Goal: Task Accomplishment & Management: Manage account settings

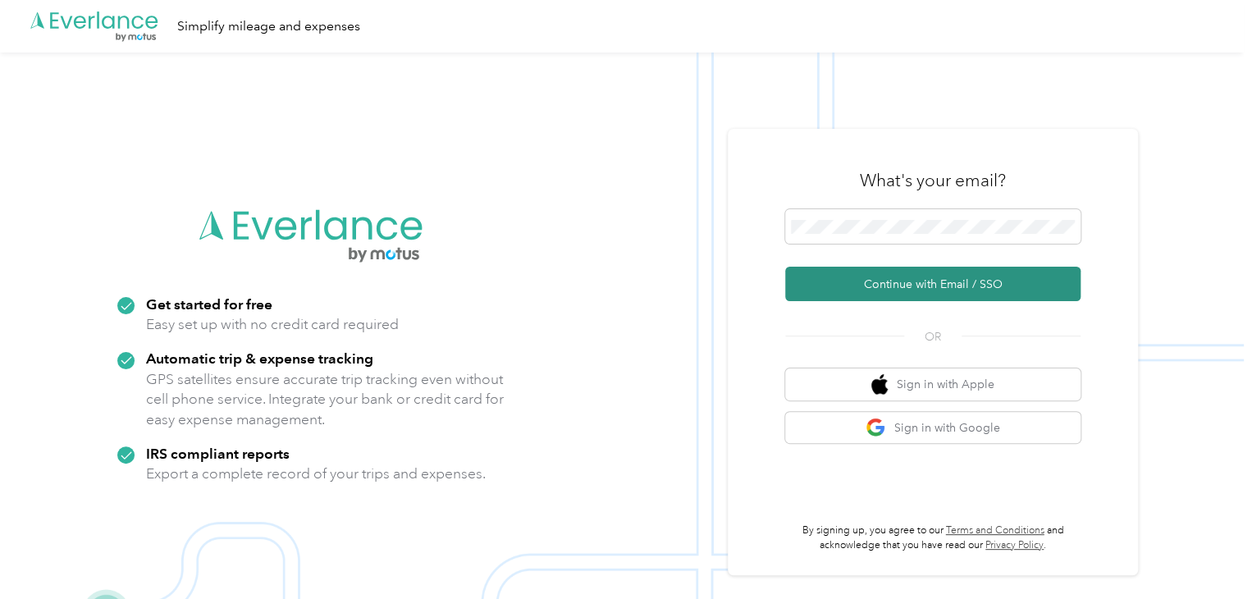
click at [929, 273] on button "Continue with Email / SSO" at bounding box center [932, 284] width 295 height 34
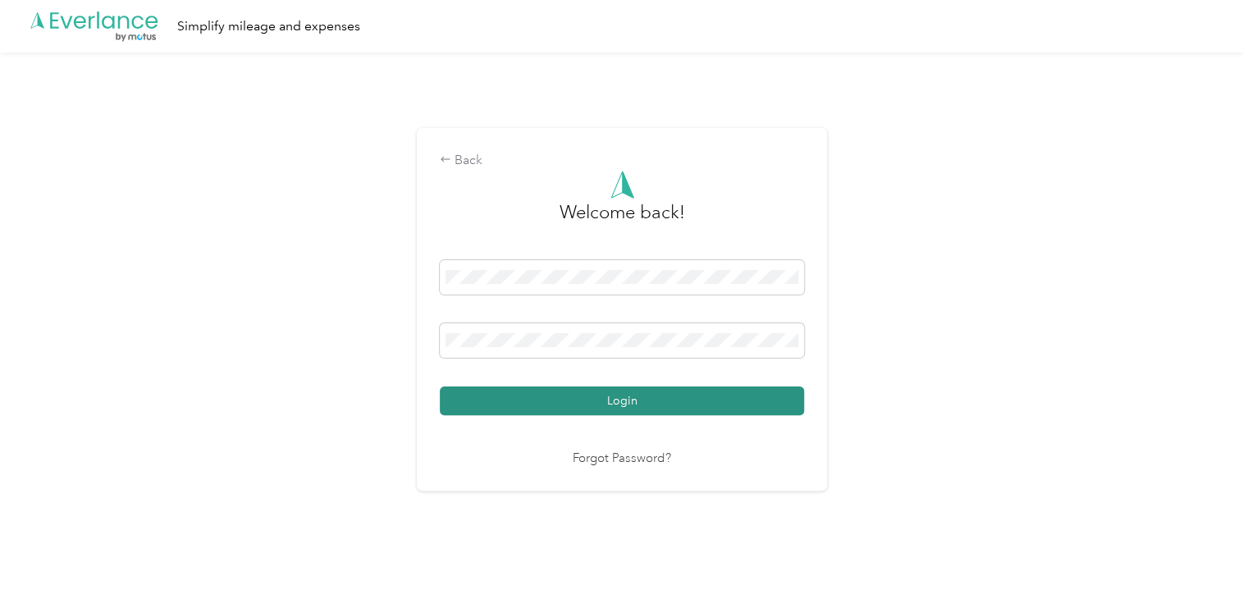
click at [624, 399] on button "Login" at bounding box center [622, 400] width 364 height 29
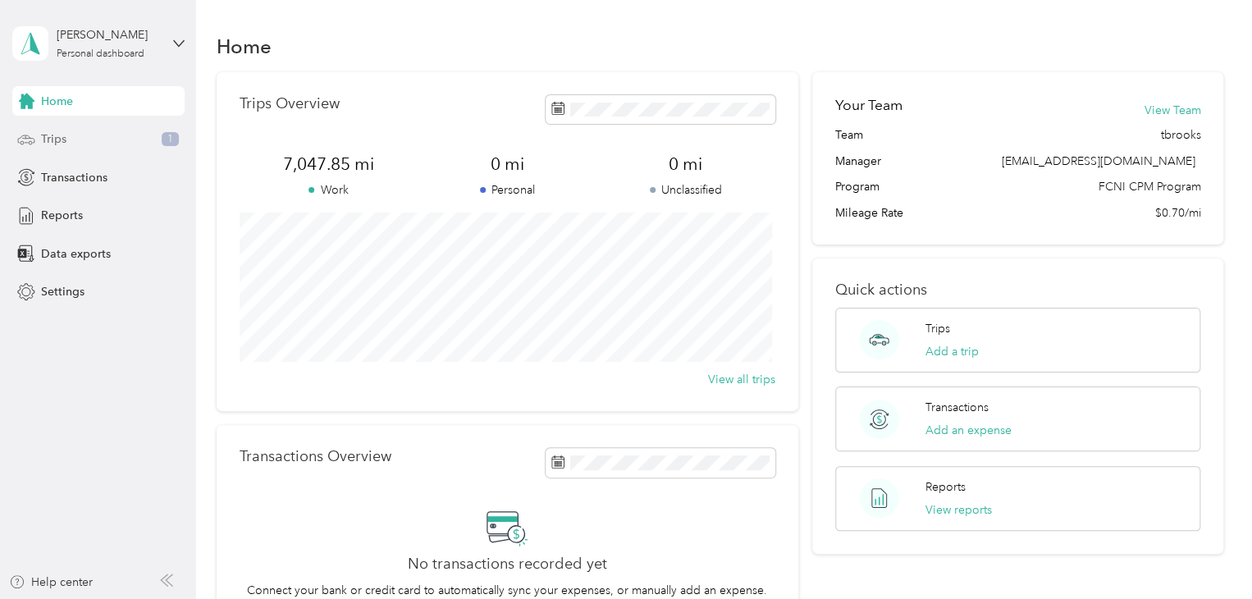
click at [144, 139] on div "Trips 1" at bounding box center [98, 140] width 172 height 30
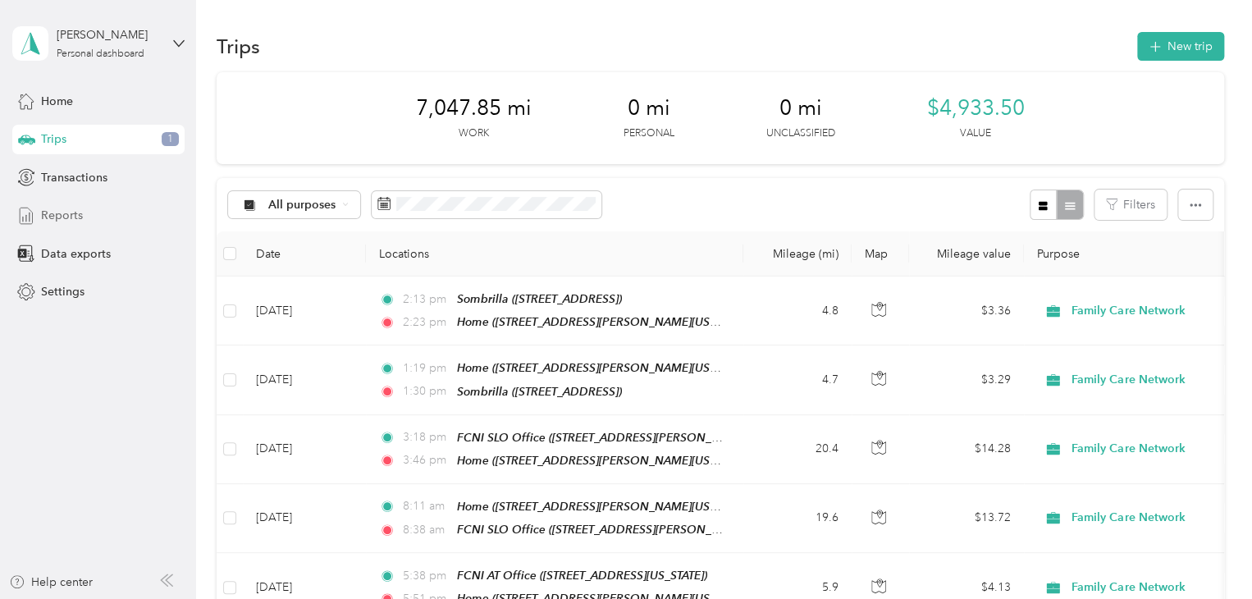
click at [86, 214] on div "Reports" at bounding box center [98, 216] width 172 height 30
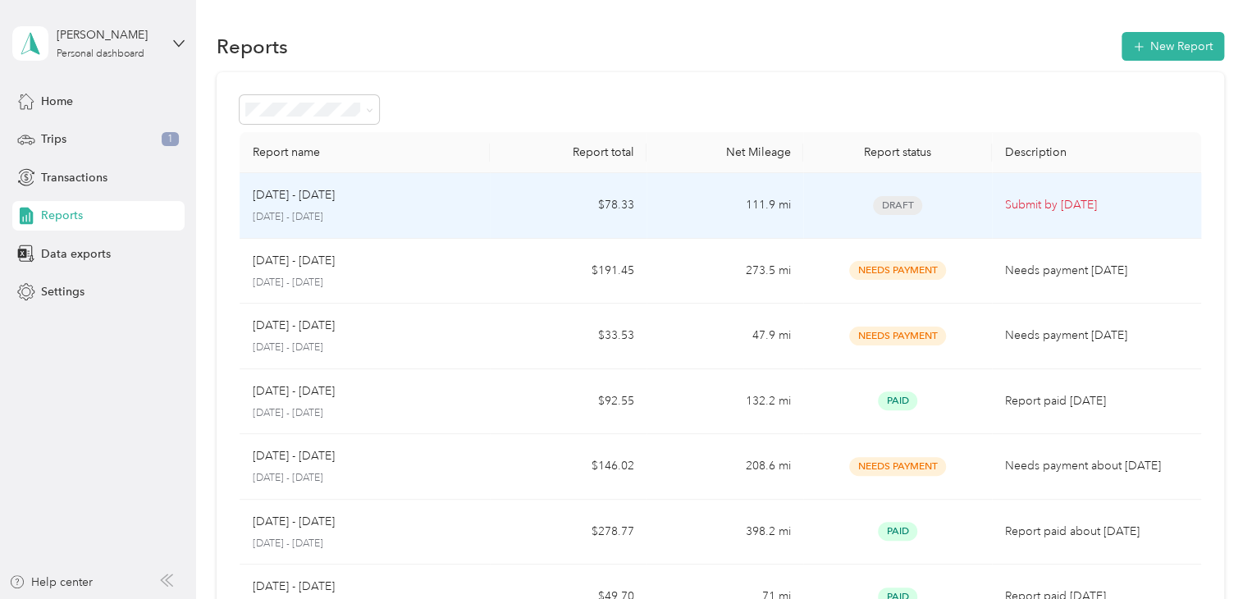
click at [487, 217] on td "[DATE] - [DATE] [DATE] - [DATE]" at bounding box center [365, 206] width 251 height 66
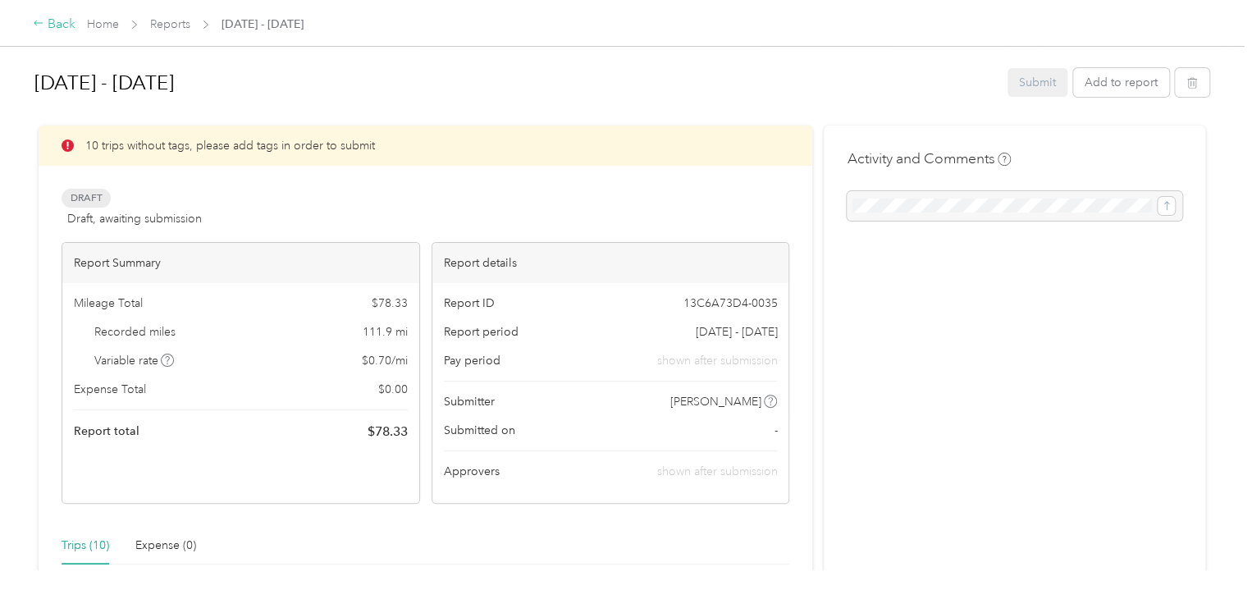
click at [52, 27] on div "Back" at bounding box center [54, 25] width 43 height 20
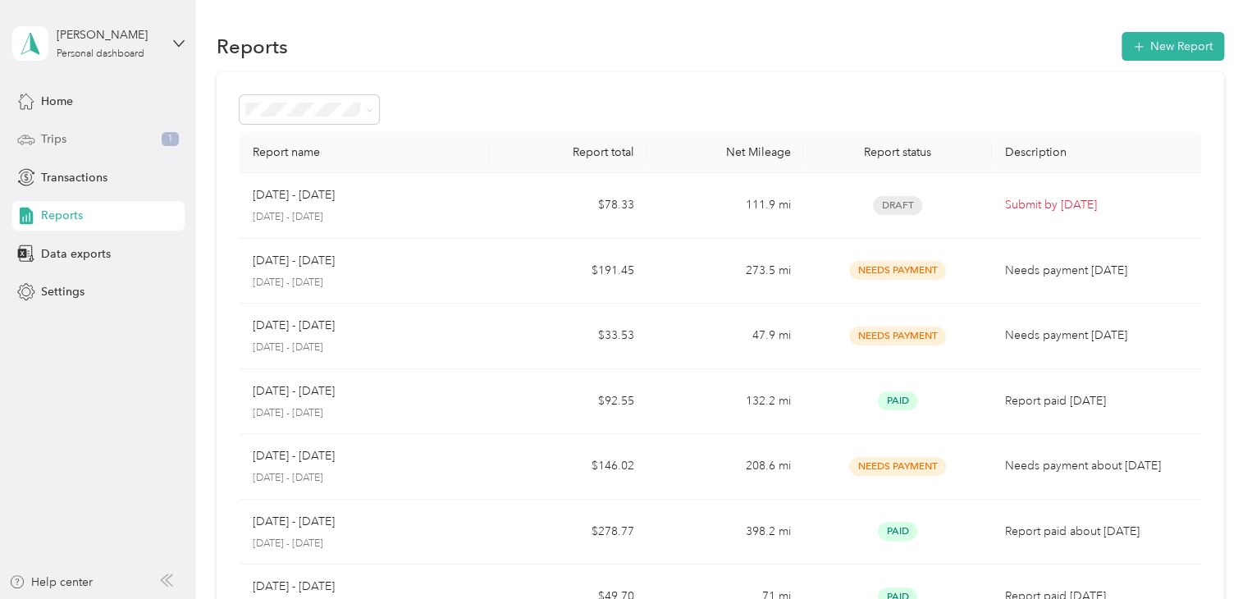
click at [76, 142] on div "Trips 1" at bounding box center [98, 140] width 172 height 30
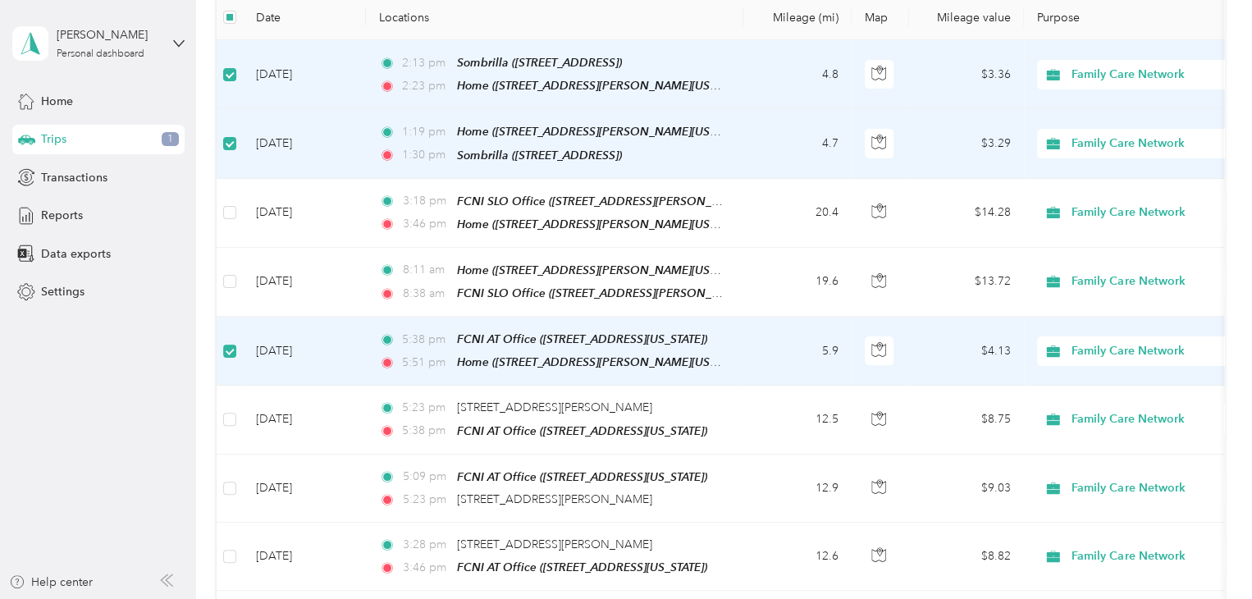
scroll to position [236, 0]
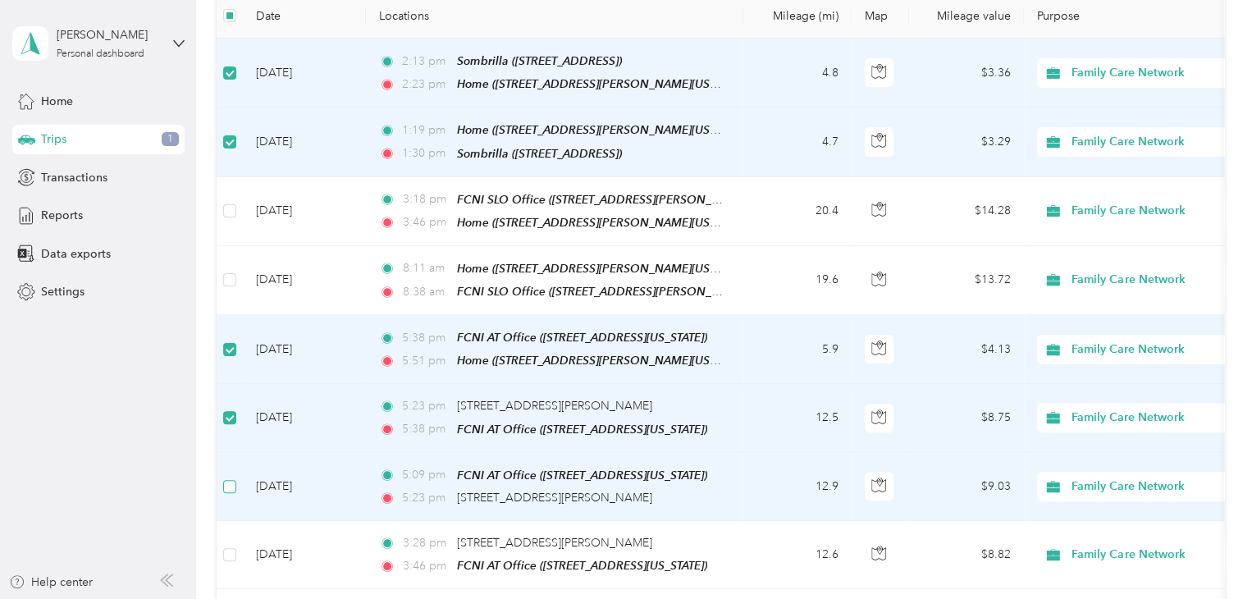
click at [225, 483] on label at bounding box center [229, 486] width 13 height 18
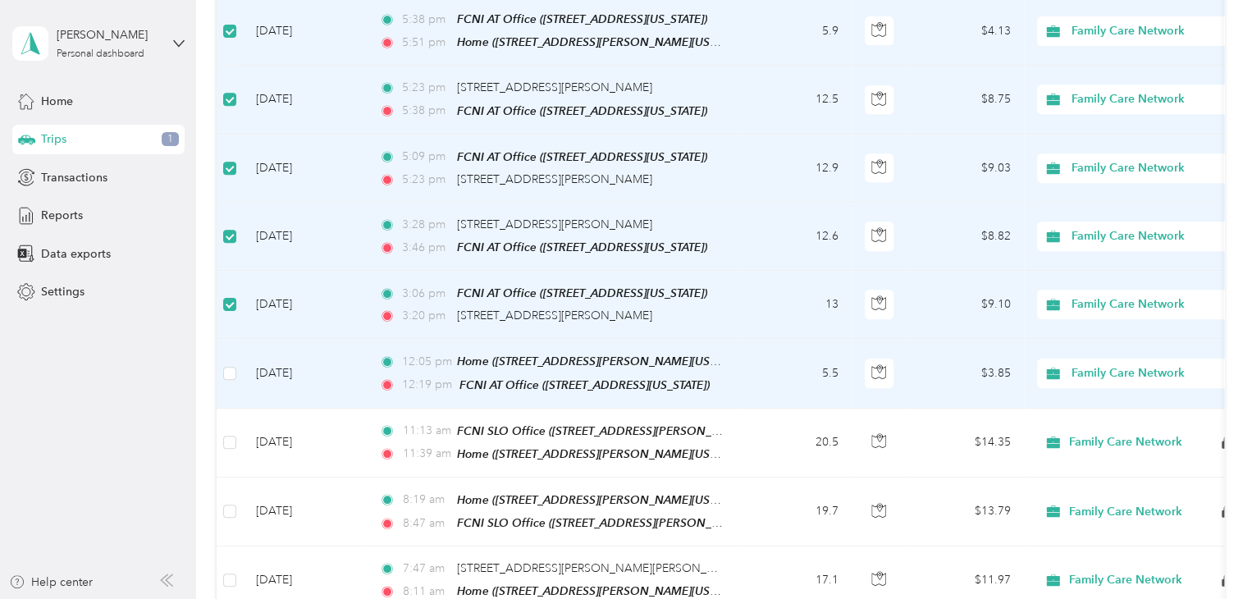
scroll to position [556, 0]
click at [325, 347] on td "[DATE]" at bounding box center [304, 371] width 123 height 69
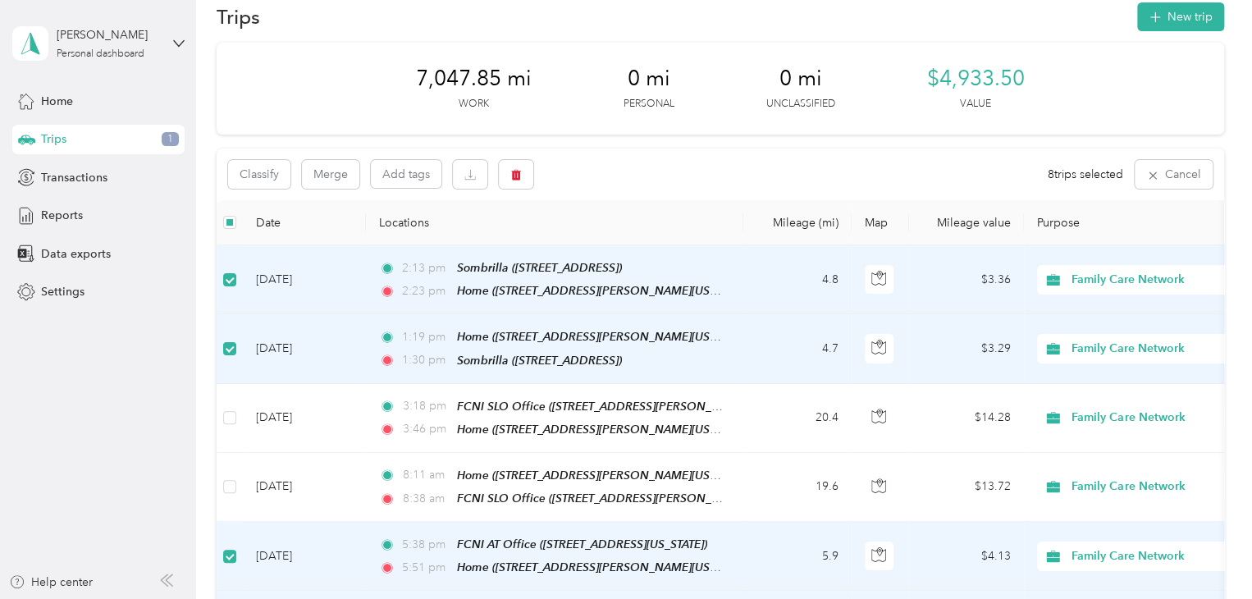
scroll to position [0, 0]
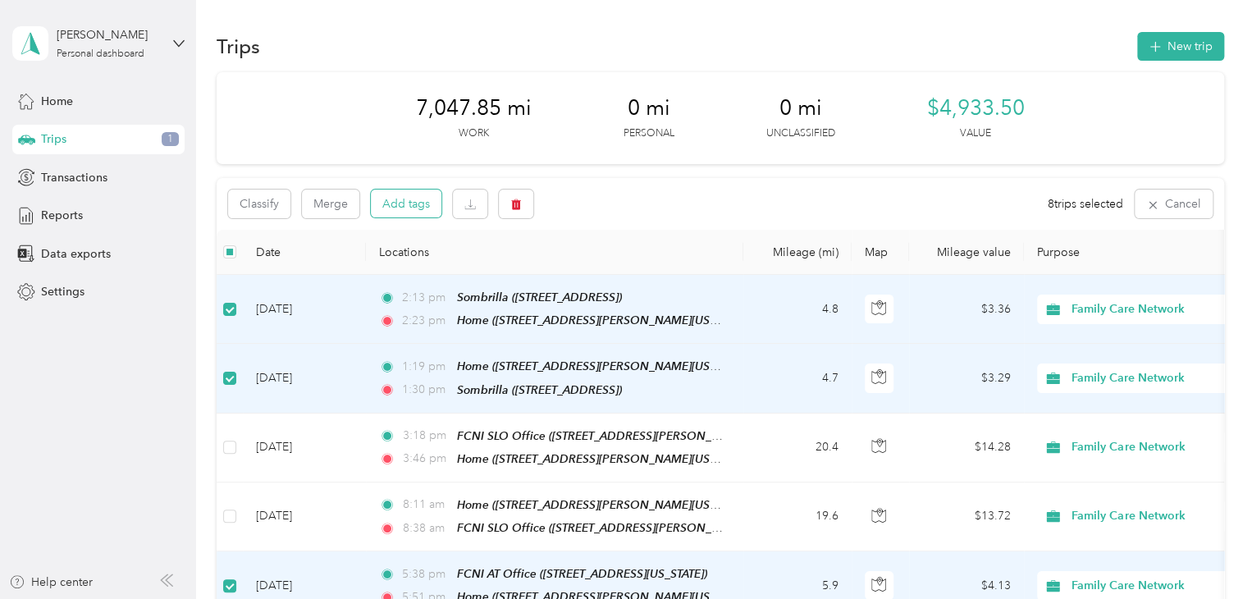
click at [396, 208] on button "Add tags" at bounding box center [406, 203] width 71 height 28
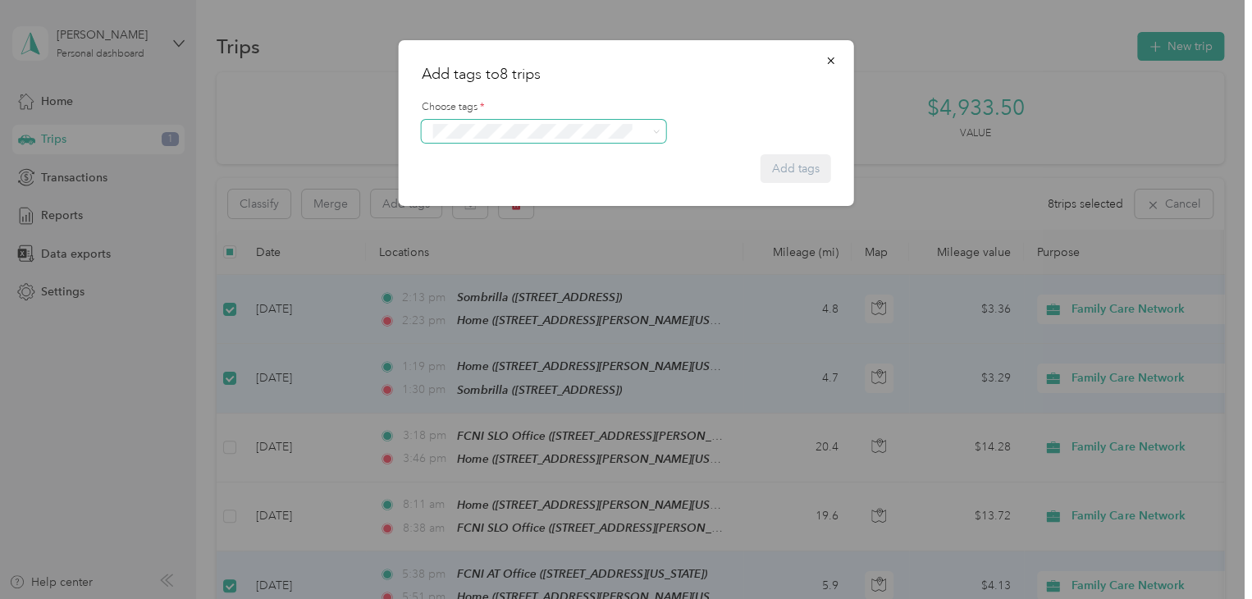
click at [516, 598] on div "Add tags to 8 trips Choose tags * Add tags" at bounding box center [622, 599] width 1244 height 0
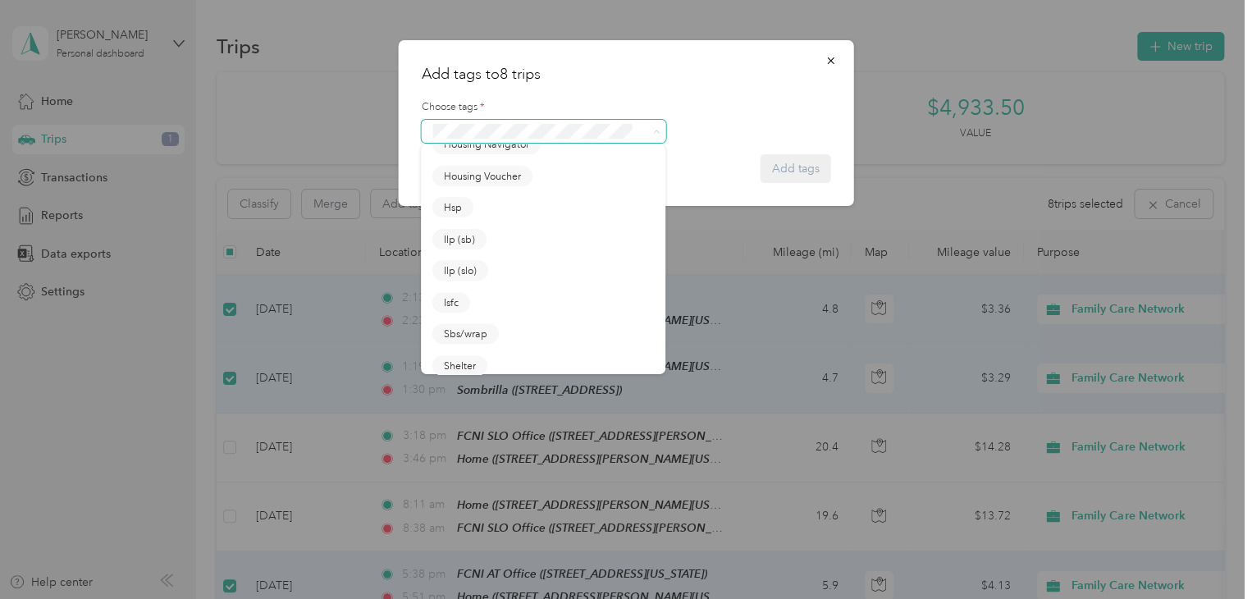
scroll to position [406, 0]
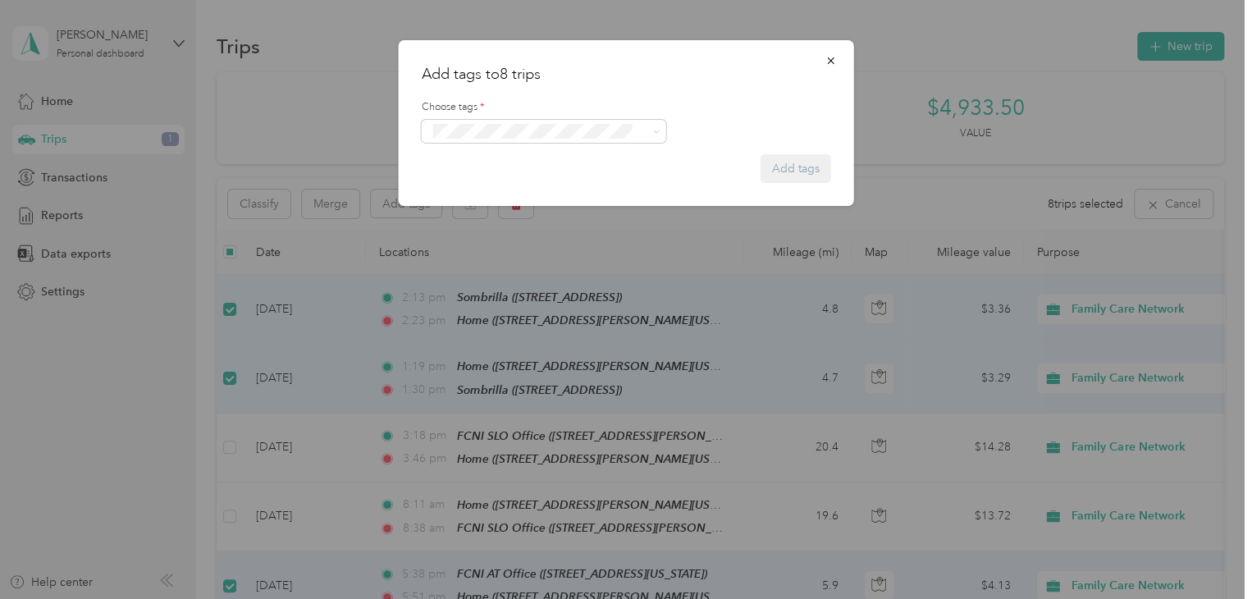
click at [489, 261] on button "Specialty Mhs" at bounding box center [475, 256] width 86 height 21
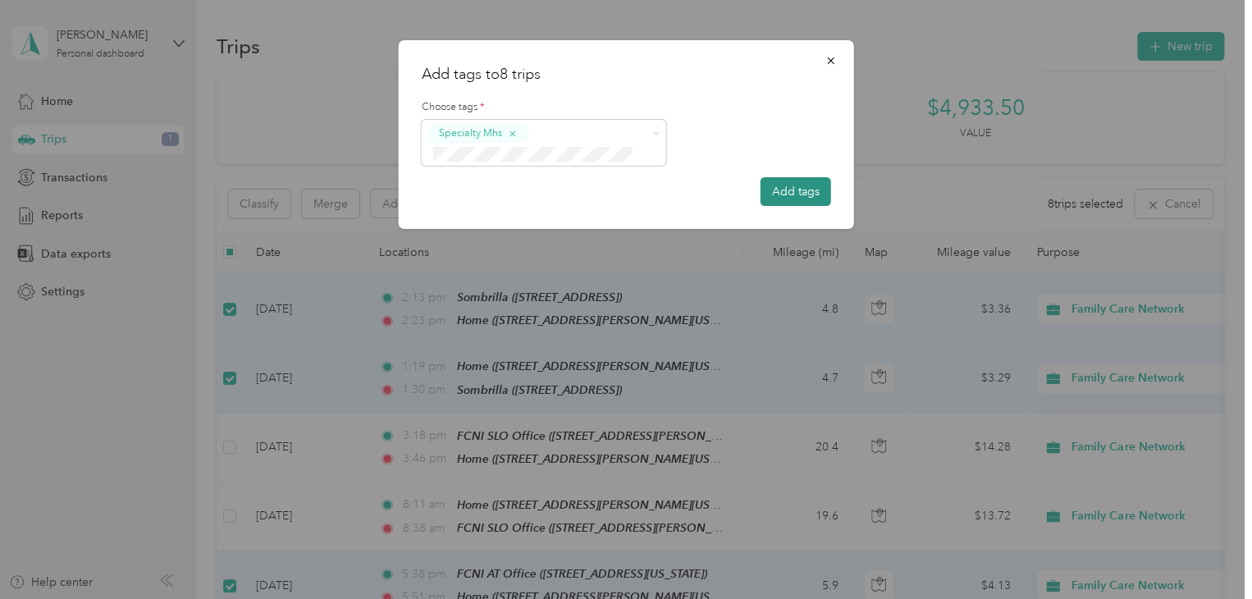
click at [785, 190] on button "Add tags" at bounding box center [795, 191] width 71 height 29
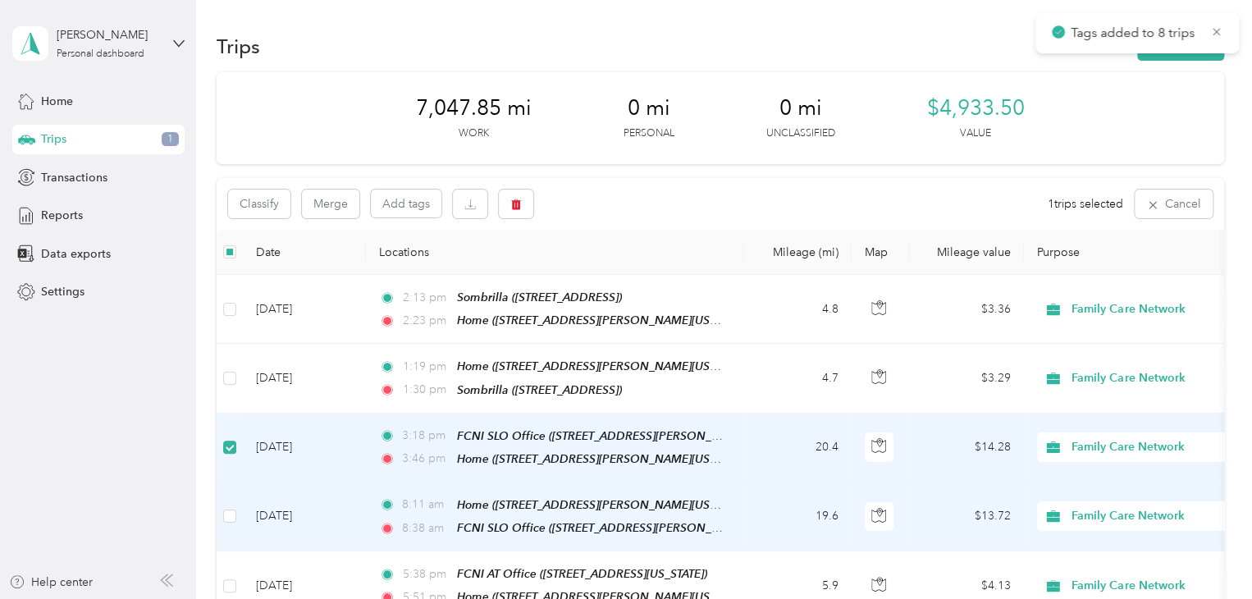
click at [236, 507] on td at bounding box center [230, 516] width 26 height 69
click at [409, 198] on button "Add tags" at bounding box center [406, 203] width 71 height 28
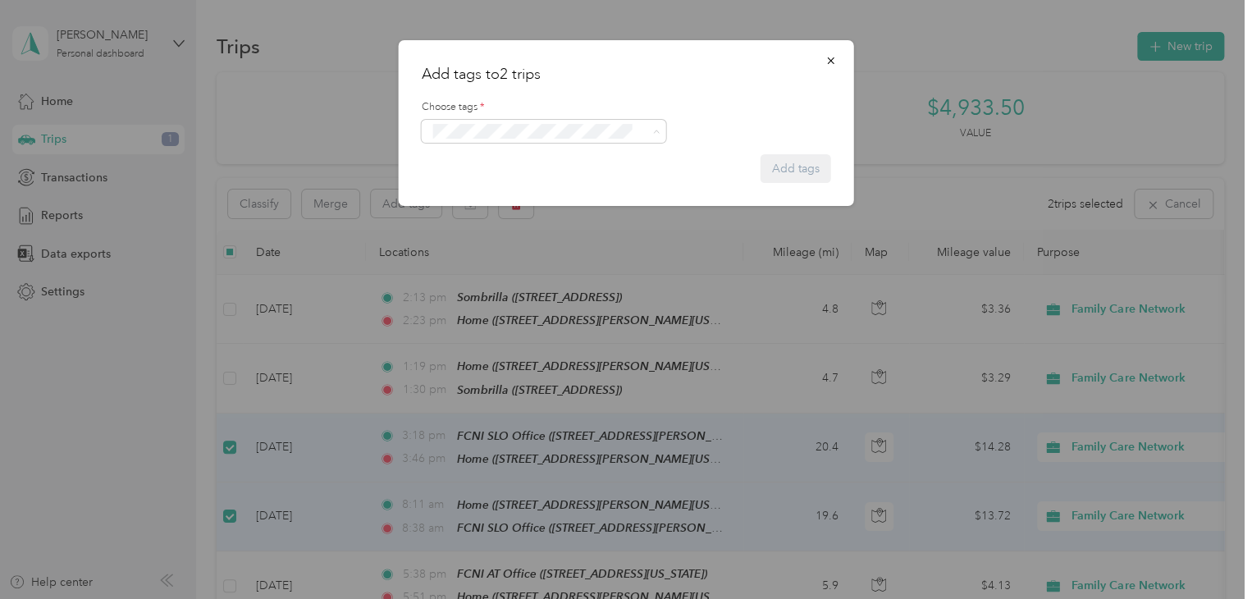
click at [499, 248] on span "Wraparound" at bounding box center [473, 255] width 58 height 15
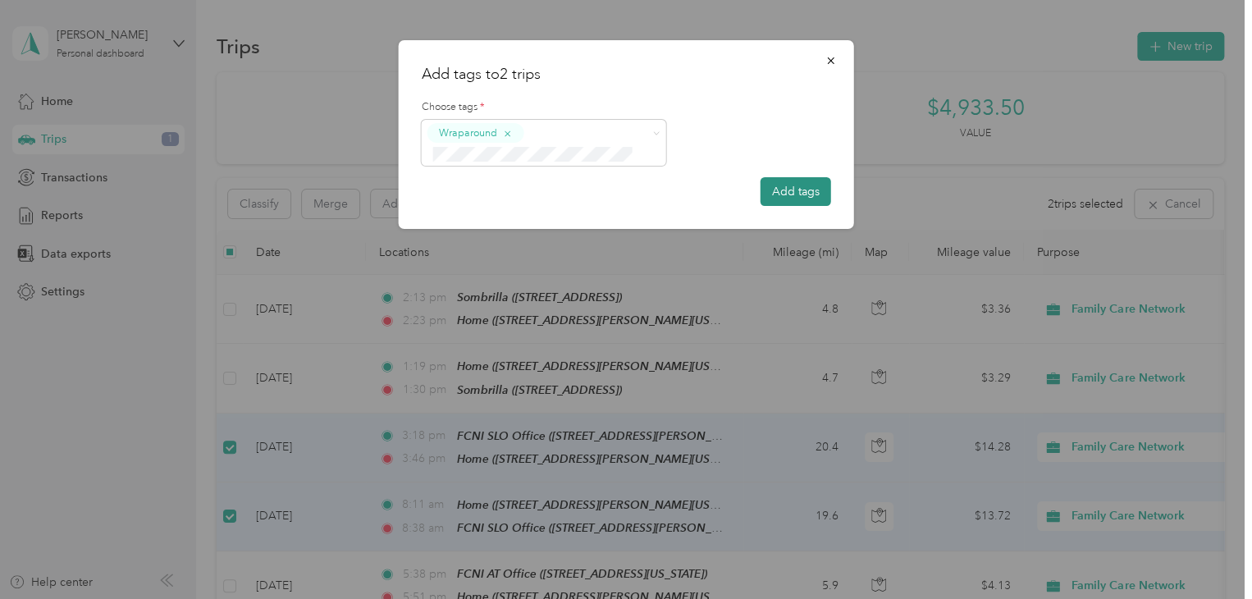
click at [790, 197] on button "Add tags" at bounding box center [795, 191] width 71 height 29
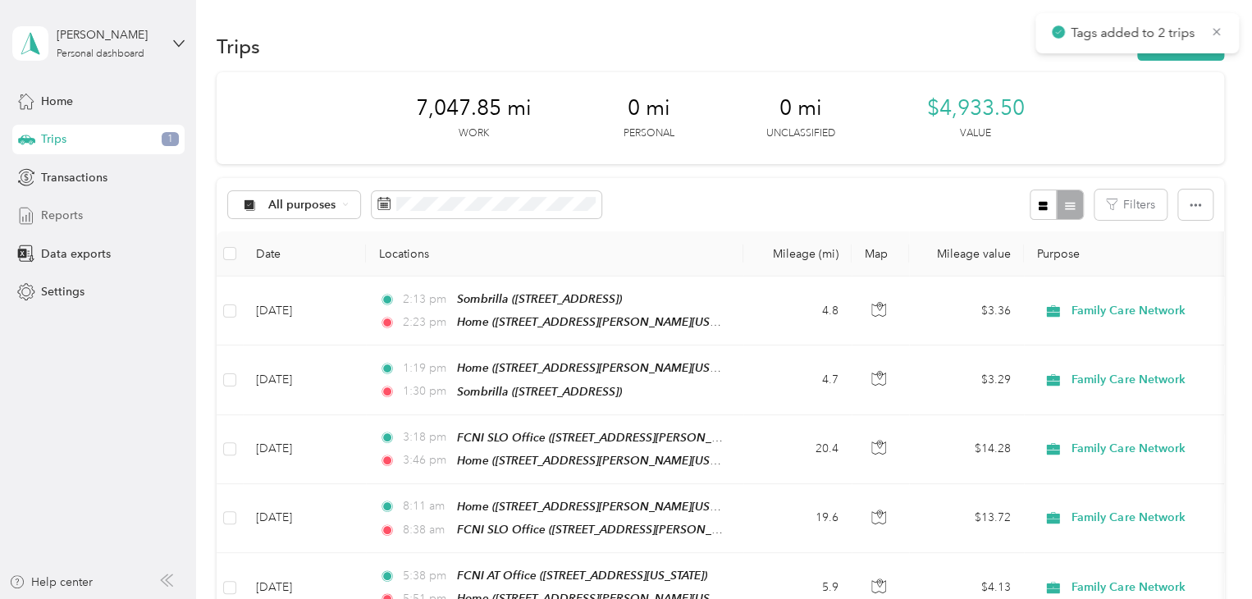
click at [66, 208] on span "Reports" at bounding box center [62, 215] width 42 height 17
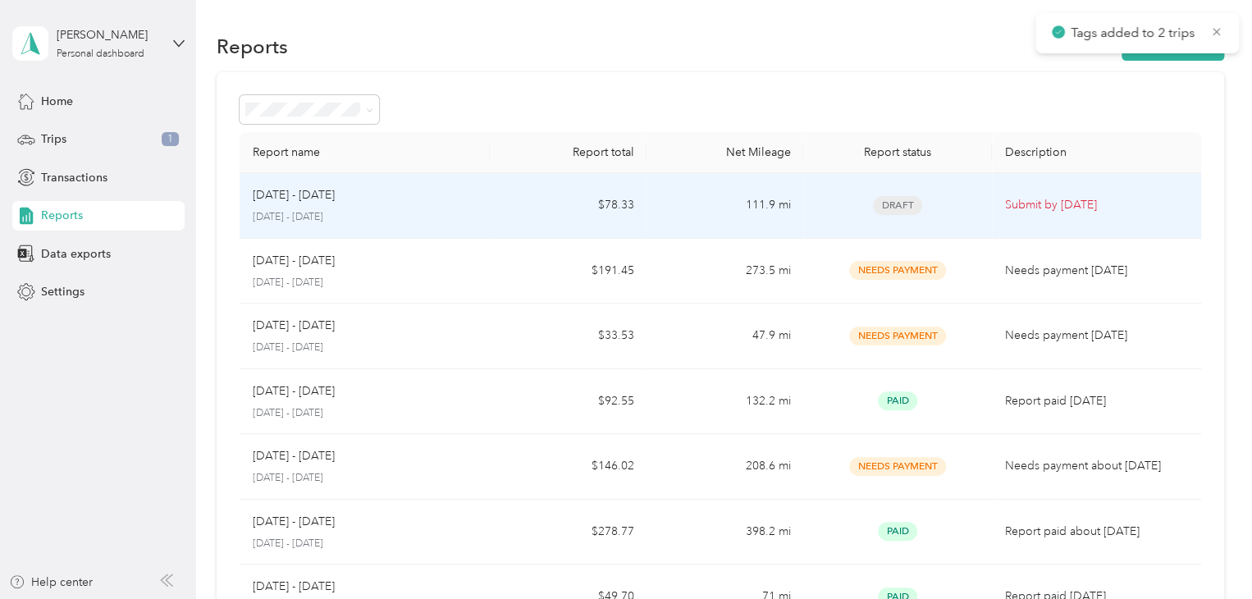
click at [322, 211] on p "[DATE] - [DATE]" at bounding box center [365, 217] width 225 height 15
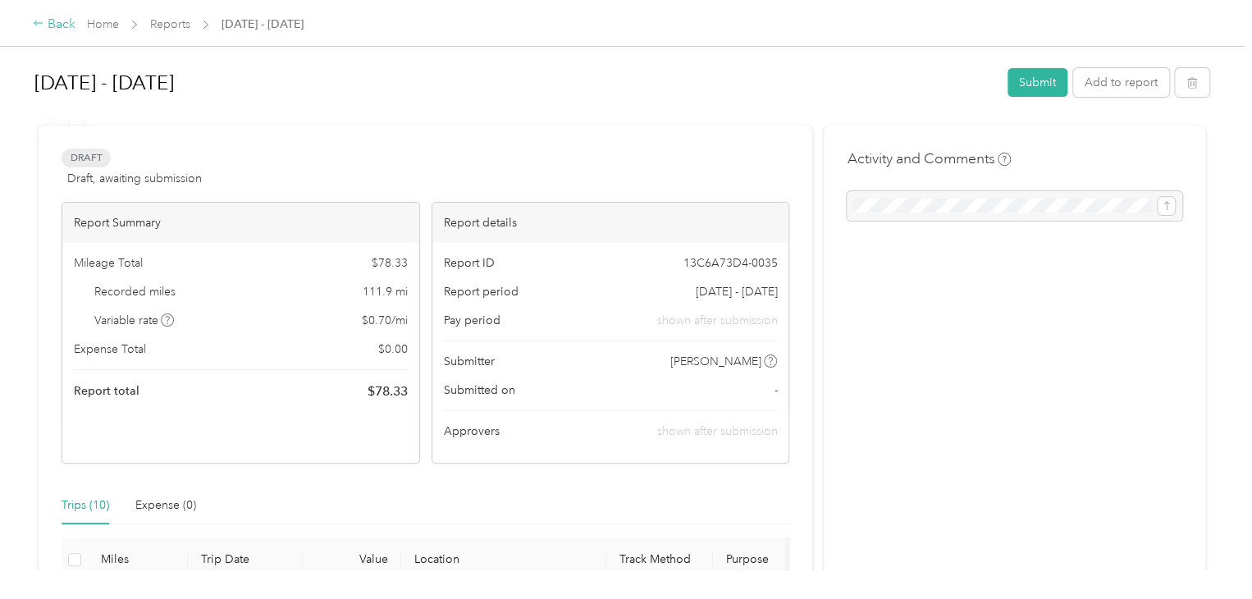
click at [33, 27] on icon at bounding box center [38, 22] width 11 height 11
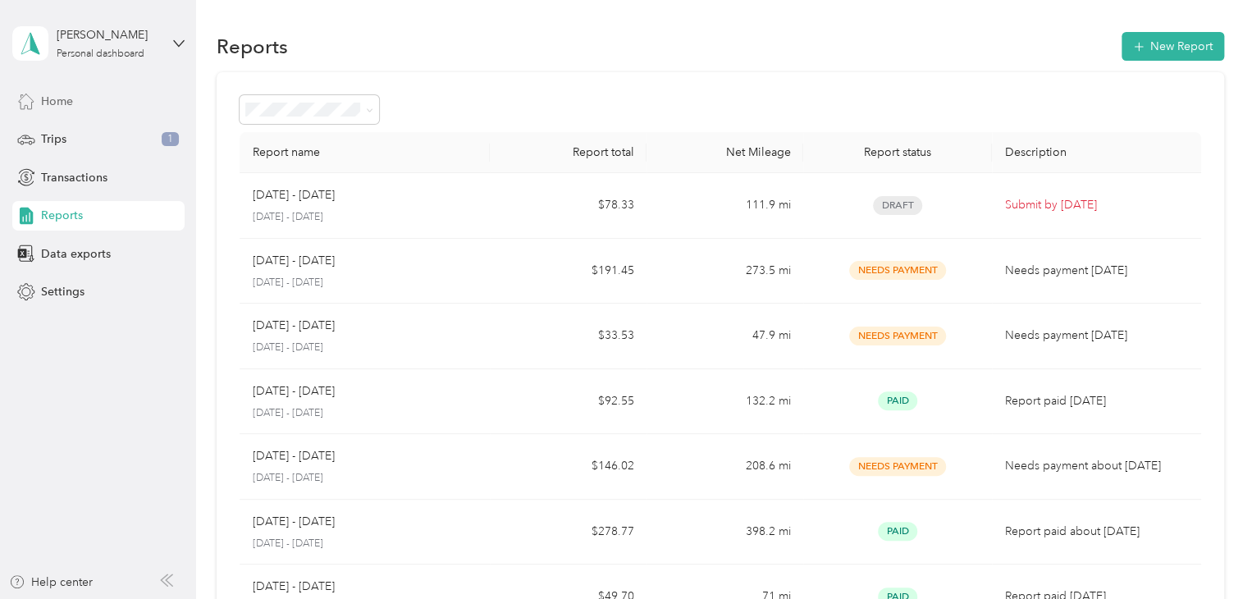
click at [59, 102] on span "Home" at bounding box center [57, 101] width 32 height 17
